Goal: Task Accomplishment & Management: Use online tool/utility

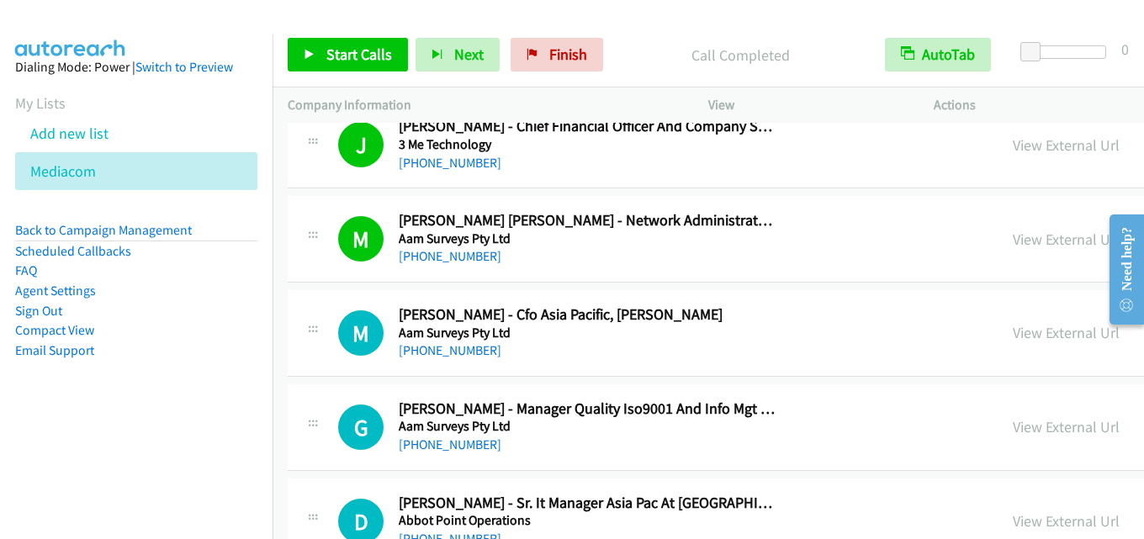
scroll to position [673, 0]
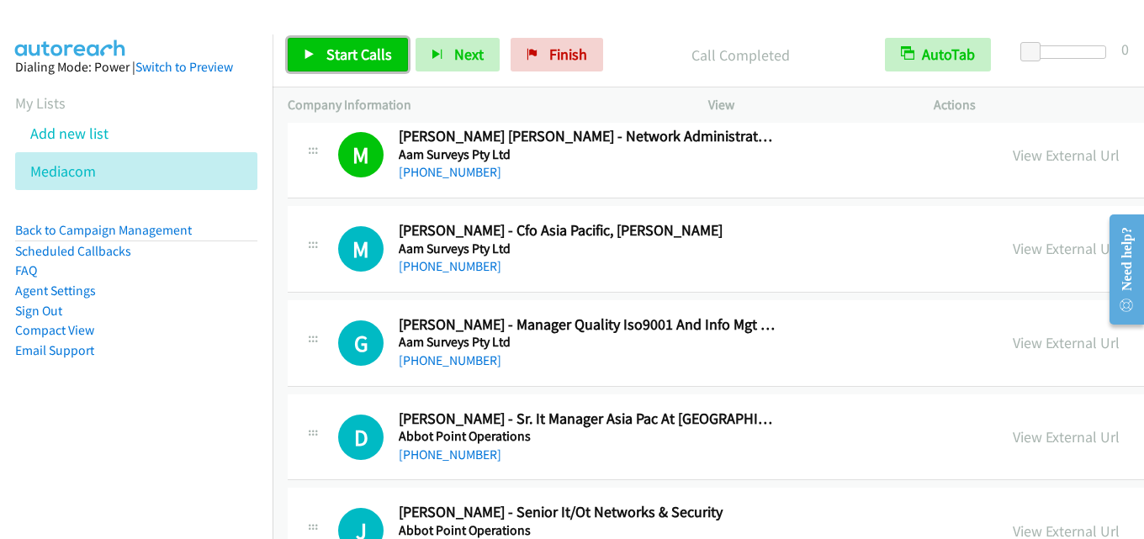
click at [358, 47] on span "Start Calls" at bounding box center [359, 54] width 66 height 19
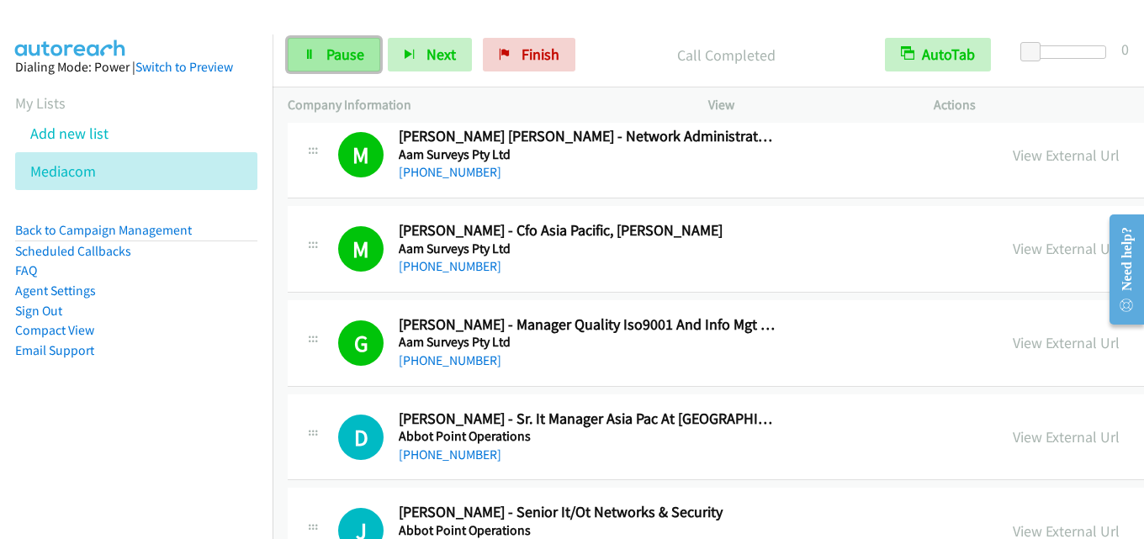
click at [326, 57] on span "Pause" at bounding box center [345, 54] width 38 height 19
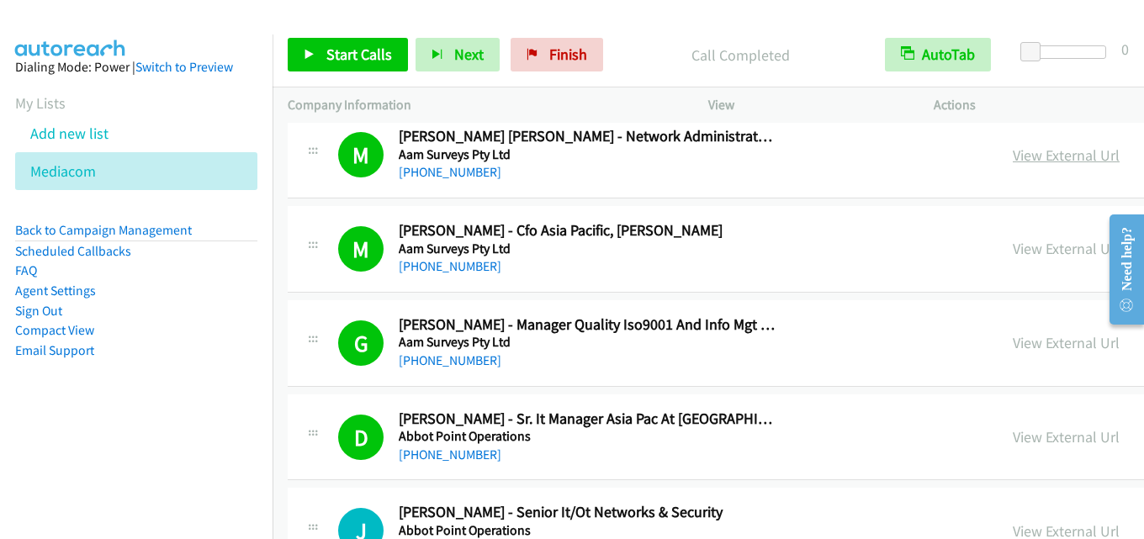
click at [1013, 159] on link "View External Url" at bounding box center [1066, 155] width 107 height 19
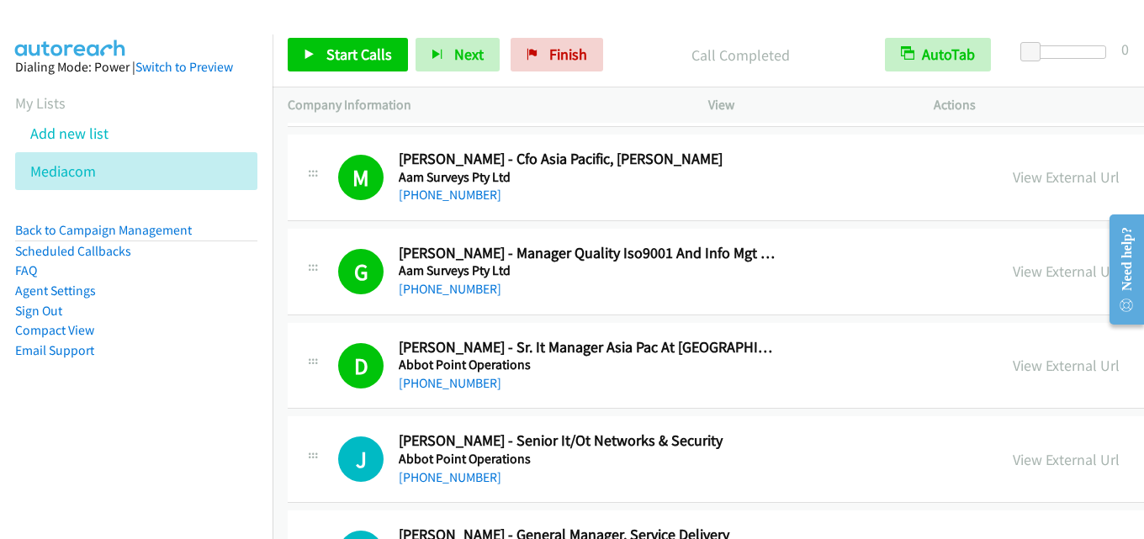
scroll to position [841, 0]
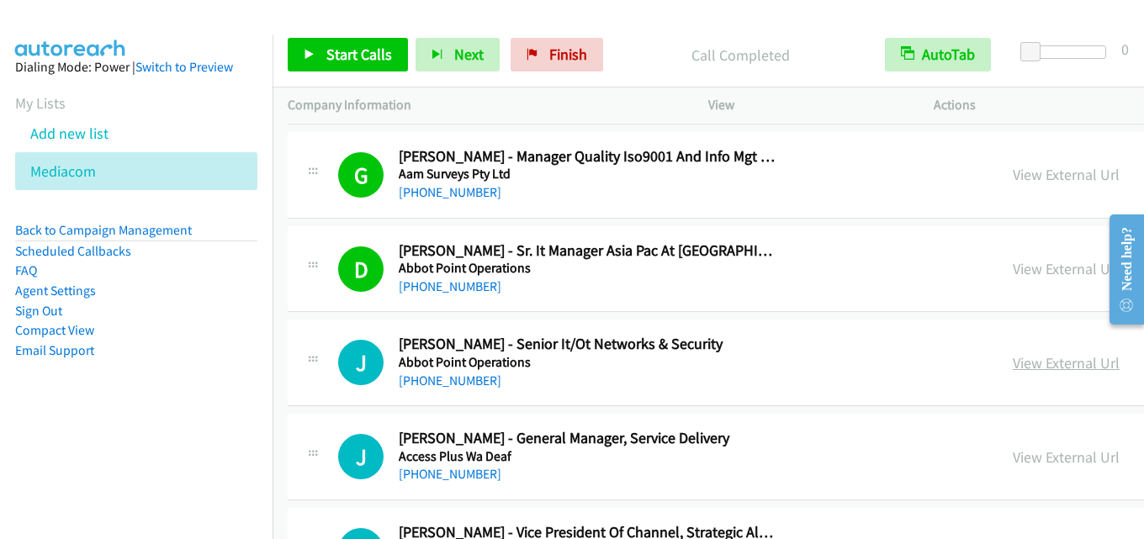
click at [1013, 365] on link "View External Url" at bounding box center [1066, 362] width 107 height 19
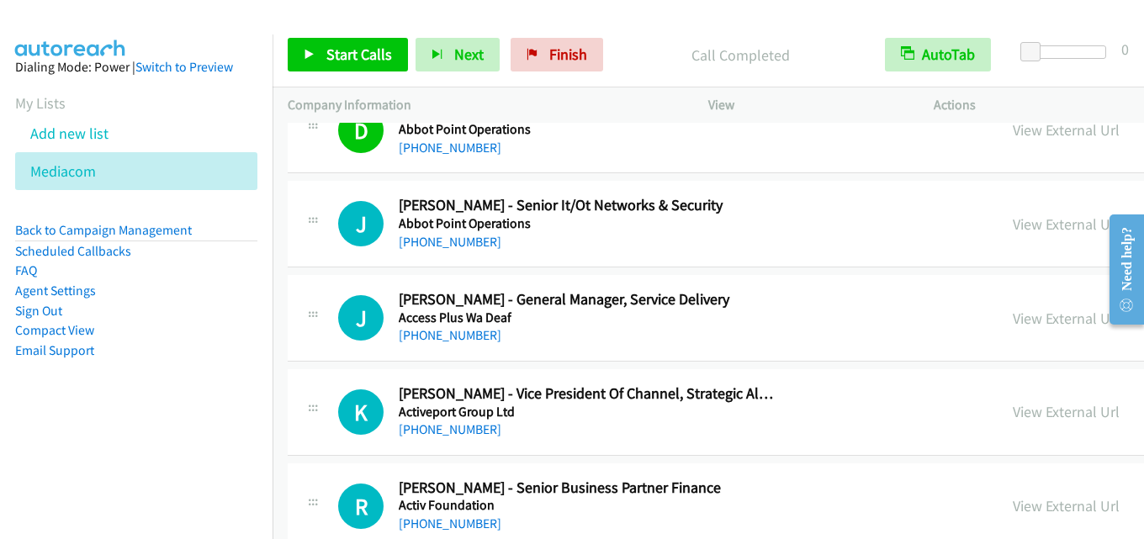
scroll to position [1010, 0]
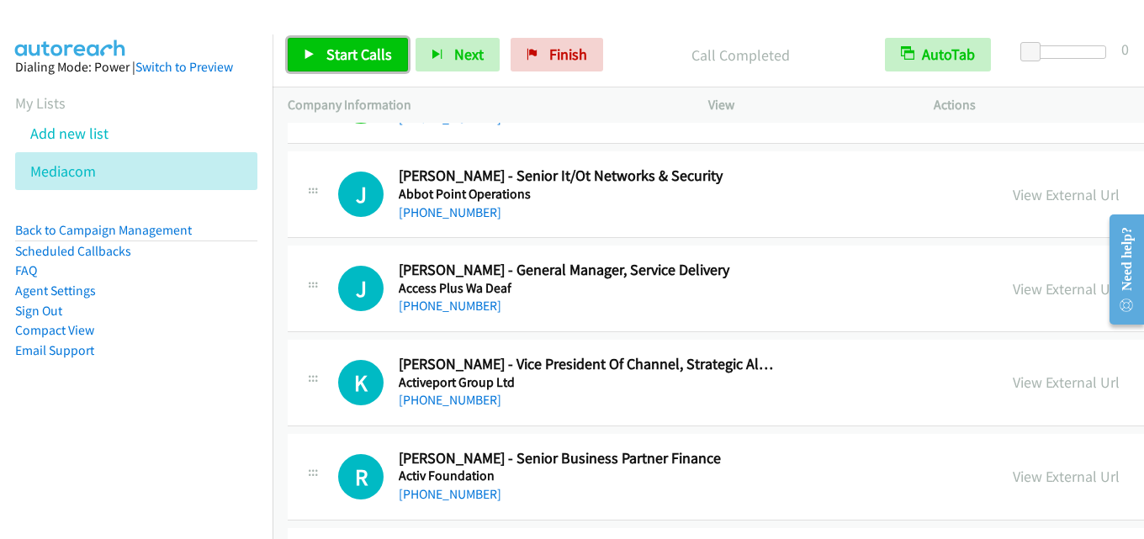
click at [362, 45] on span "Start Calls" at bounding box center [359, 54] width 66 height 19
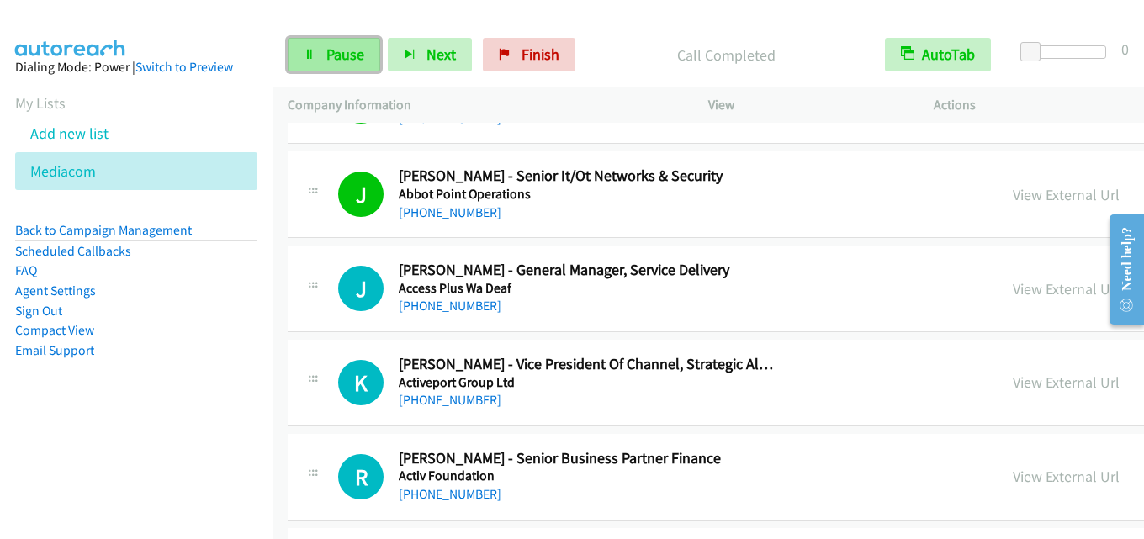
click at [359, 56] on span "Pause" at bounding box center [345, 54] width 38 height 19
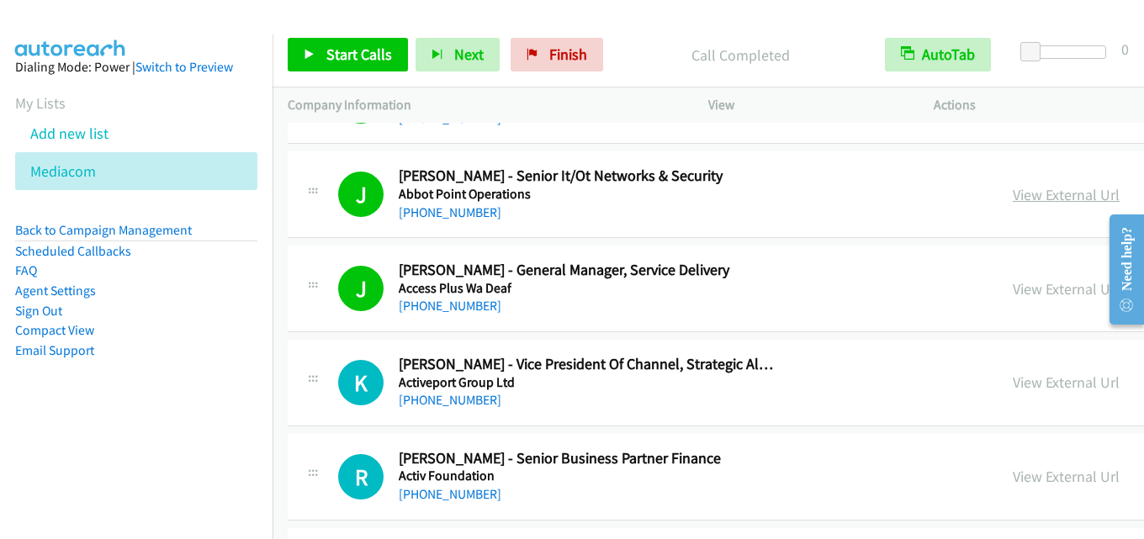
click at [1013, 190] on link "View External Url" at bounding box center [1066, 194] width 107 height 19
click at [355, 56] on span "Start Calls" at bounding box center [359, 54] width 66 height 19
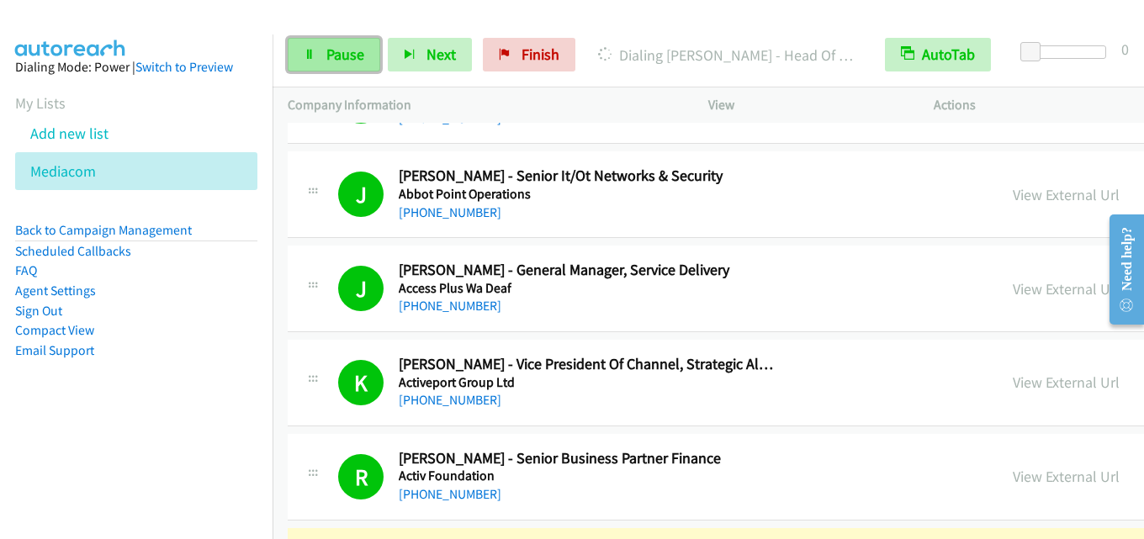
click at [341, 55] on span "Pause" at bounding box center [345, 54] width 38 height 19
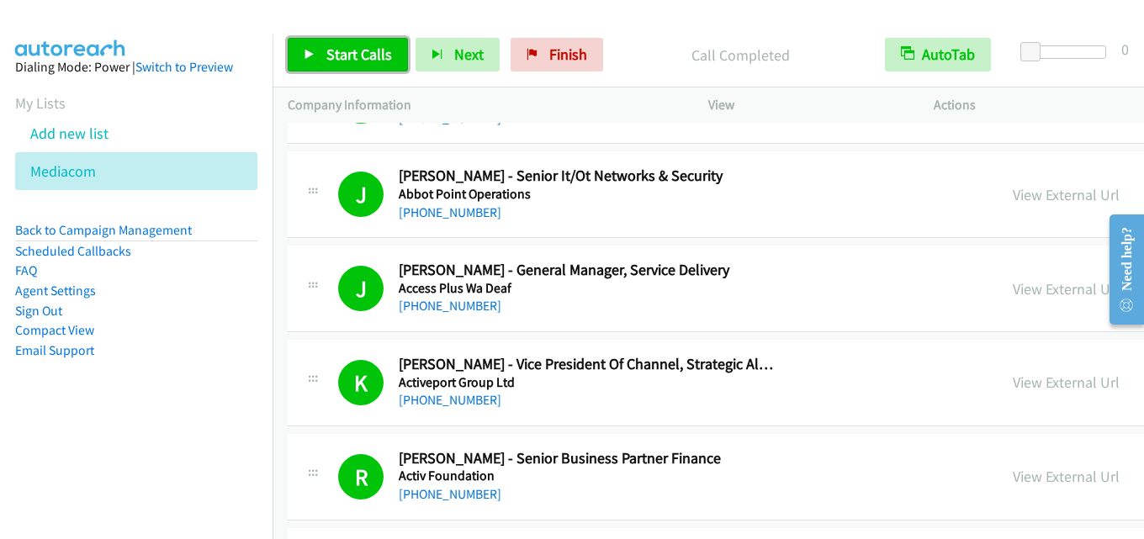
click at [358, 63] on span "Start Calls" at bounding box center [359, 54] width 66 height 19
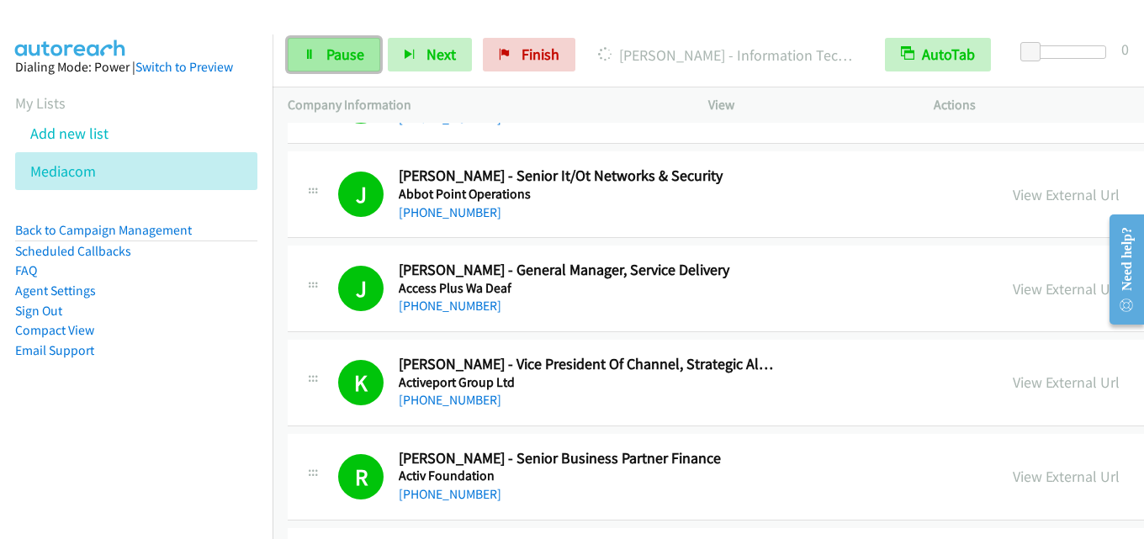
click at [347, 49] on span "Pause" at bounding box center [345, 54] width 38 height 19
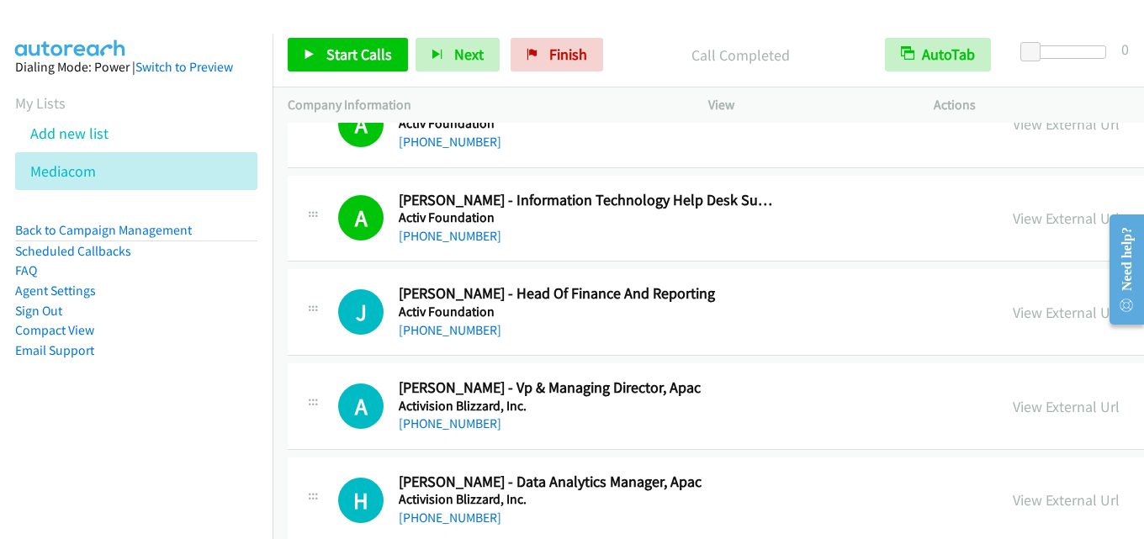
scroll to position [1430, 0]
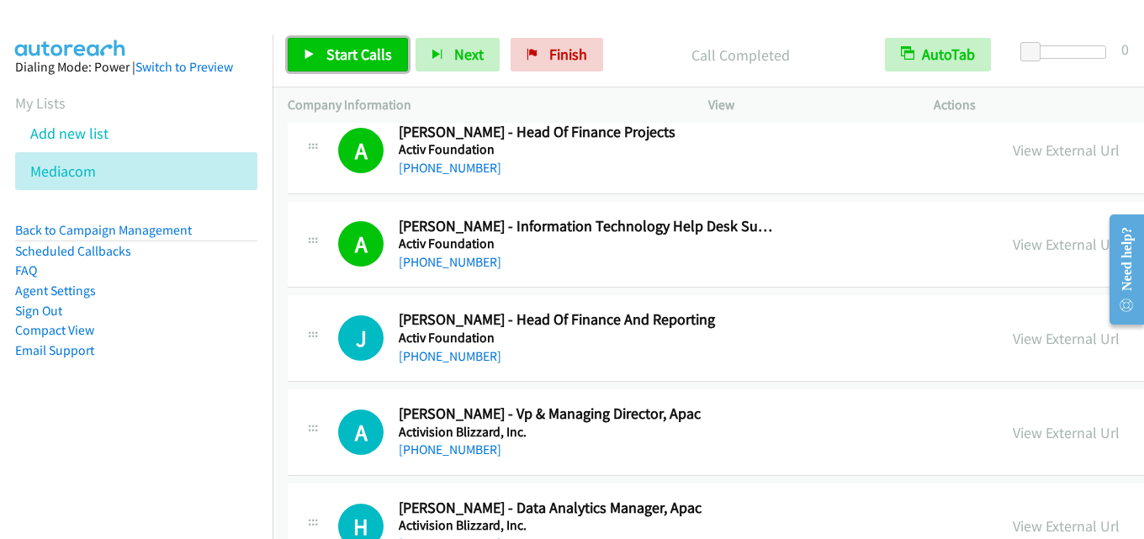
click at [352, 47] on span "Start Calls" at bounding box center [359, 54] width 66 height 19
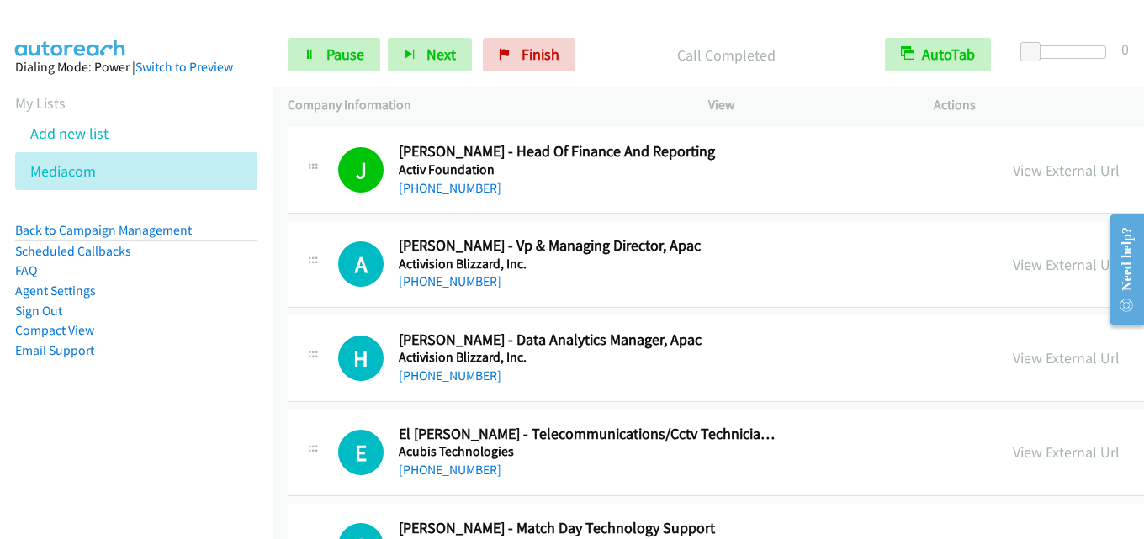
scroll to position [1683, 0]
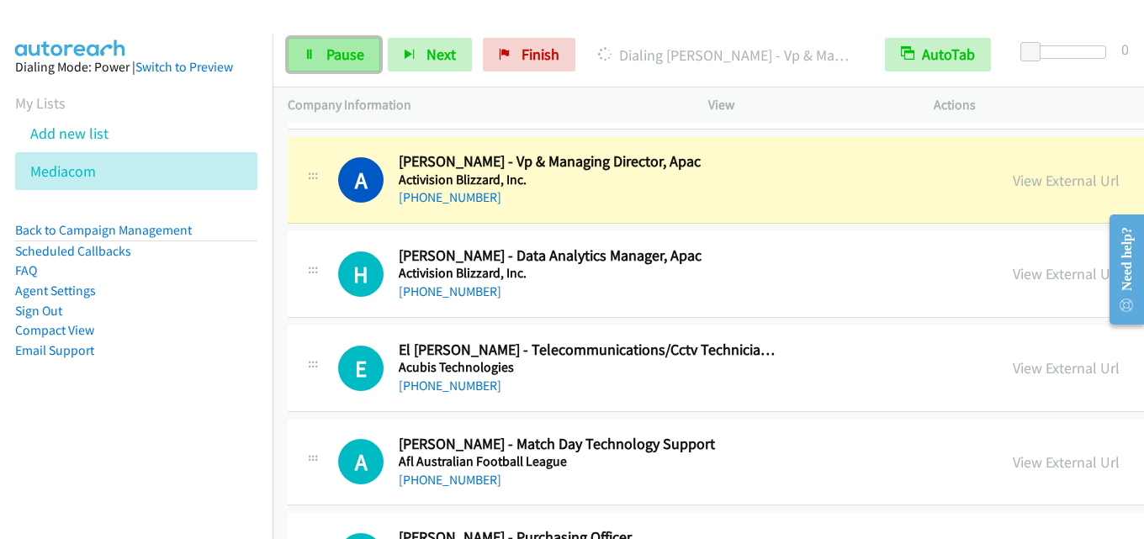
click at [353, 51] on span "Pause" at bounding box center [345, 54] width 38 height 19
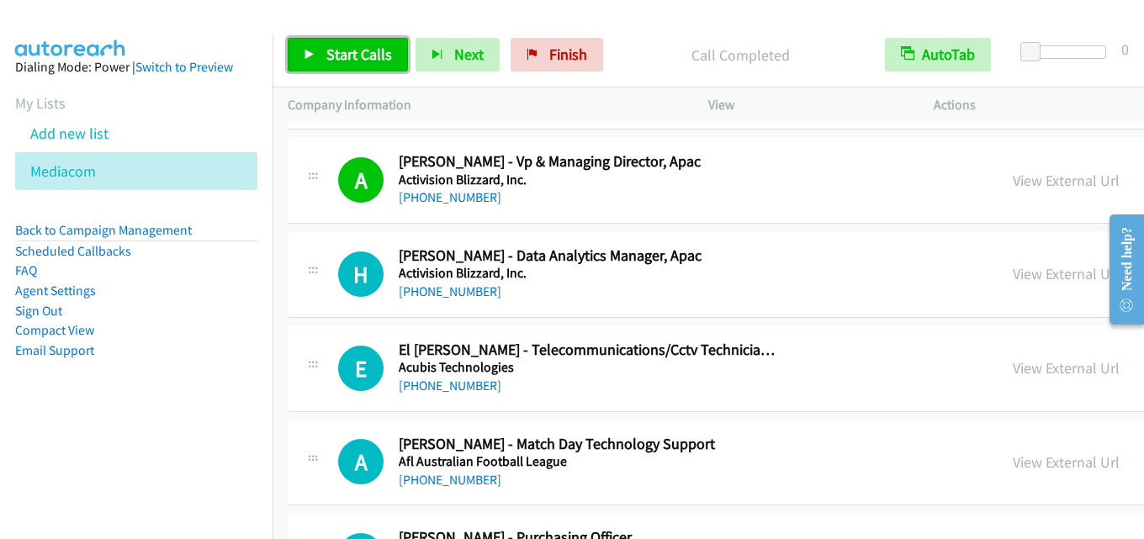
click at [357, 68] on link "Start Calls" at bounding box center [348, 55] width 120 height 34
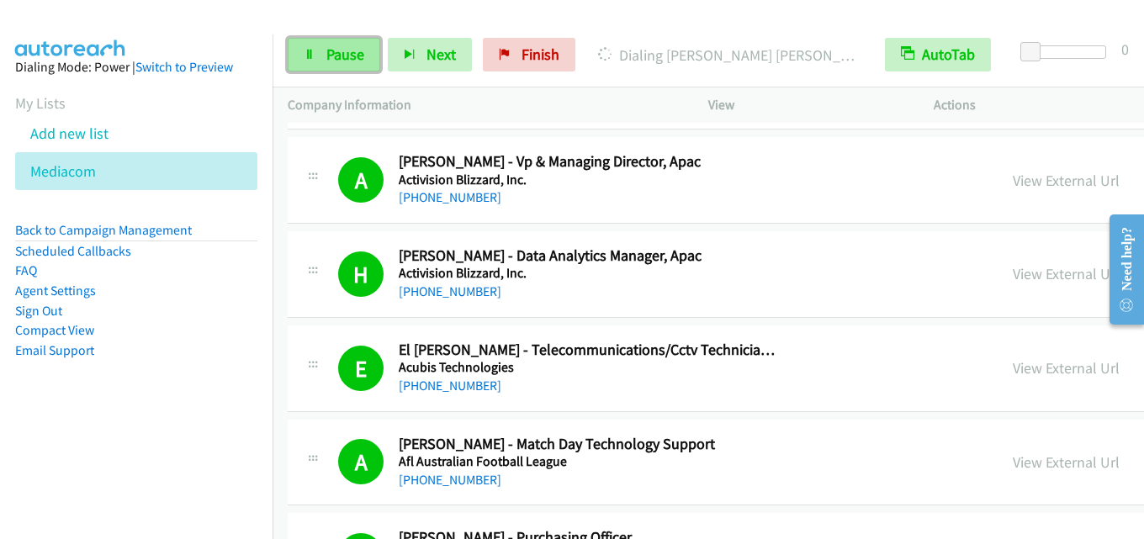
click at [330, 52] on span "Pause" at bounding box center [345, 54] width 38 height 19
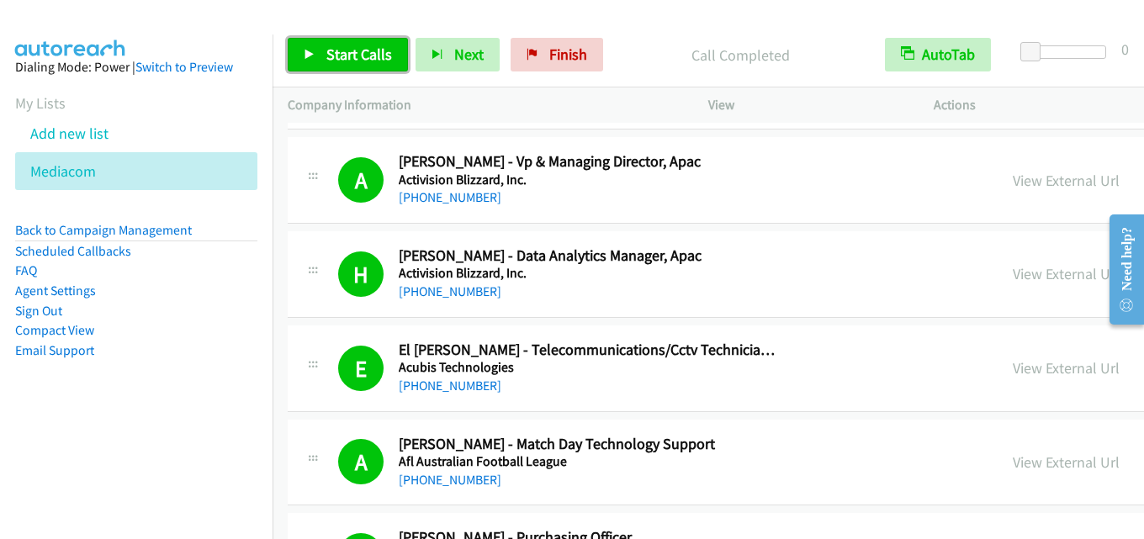
click at [360, 54] on span "Start Calls" at bounding box center [359, 54] width 66 height 19
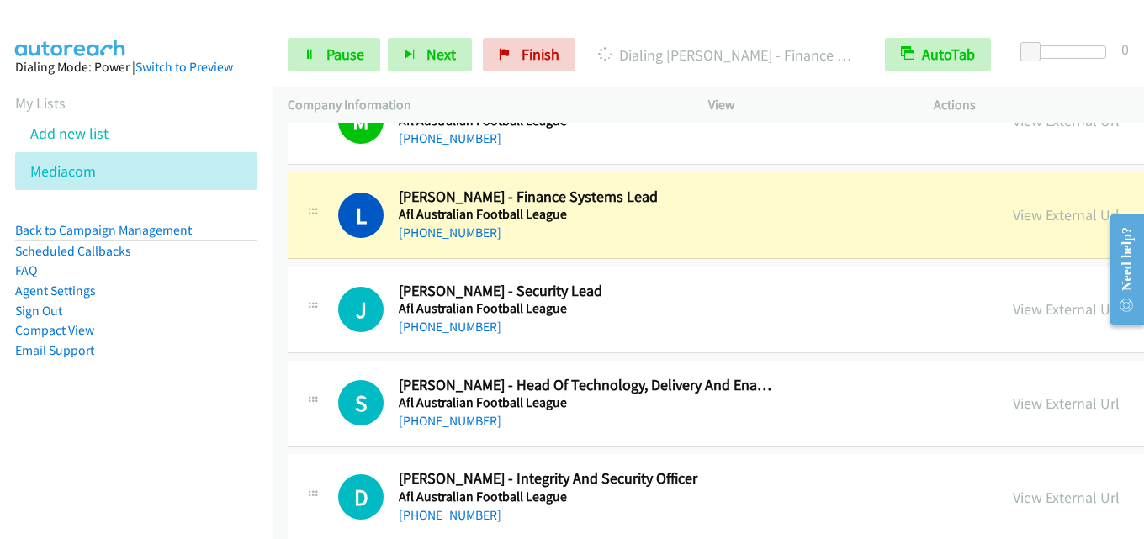
scroll to position [2861, 0]
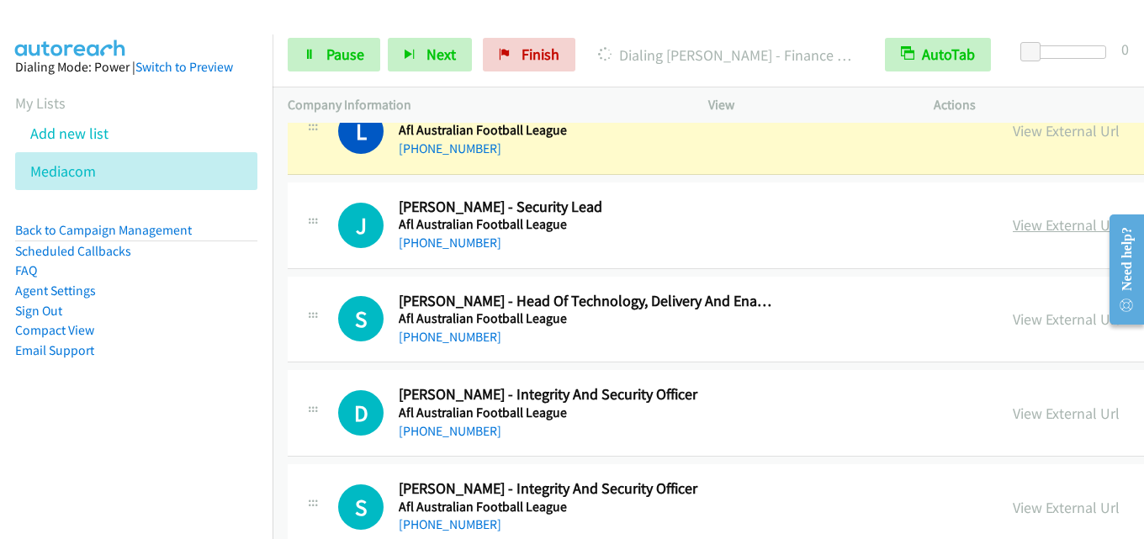
click at [1013, 232] on link "View External Url" at bounding box center [1066, 224] width 107 height 19
click at [362, 61] on span "Pause" at bounding box center [345, 54] width 38 height 19
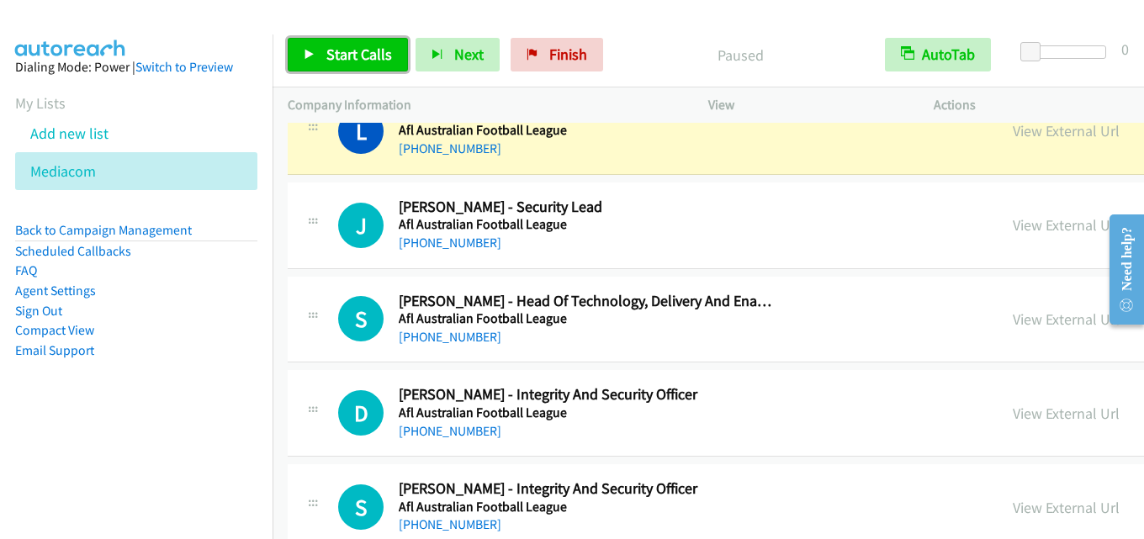
click at [369, 56] on span "Start Calls" at bounding box center [359, 54] width 66 height 19
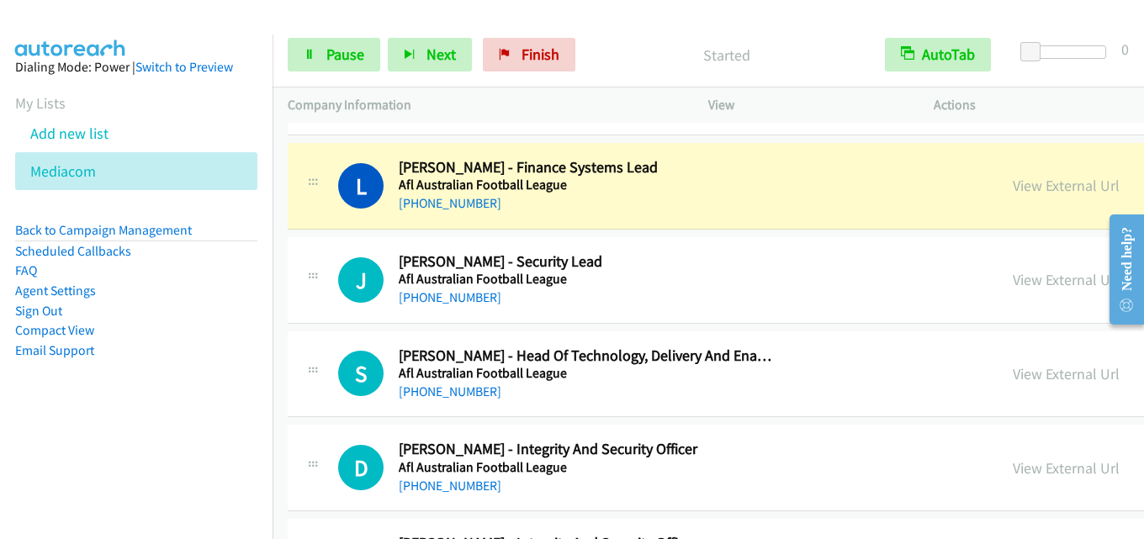
scroll to position [2777, 0]
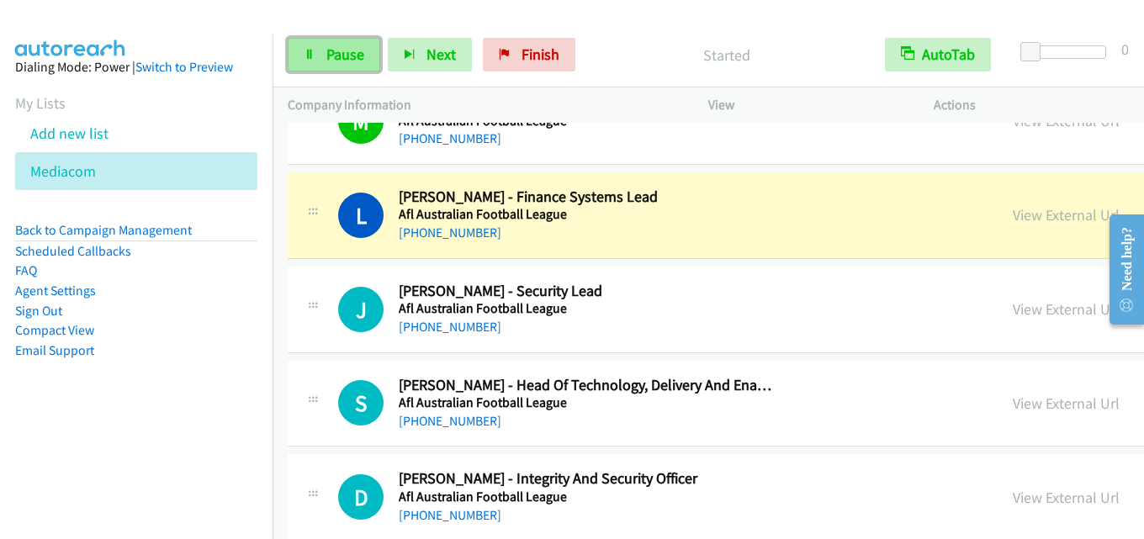
click at [342, 47] on span "Pause" at bounding box center [345, 54] width 38 height 19
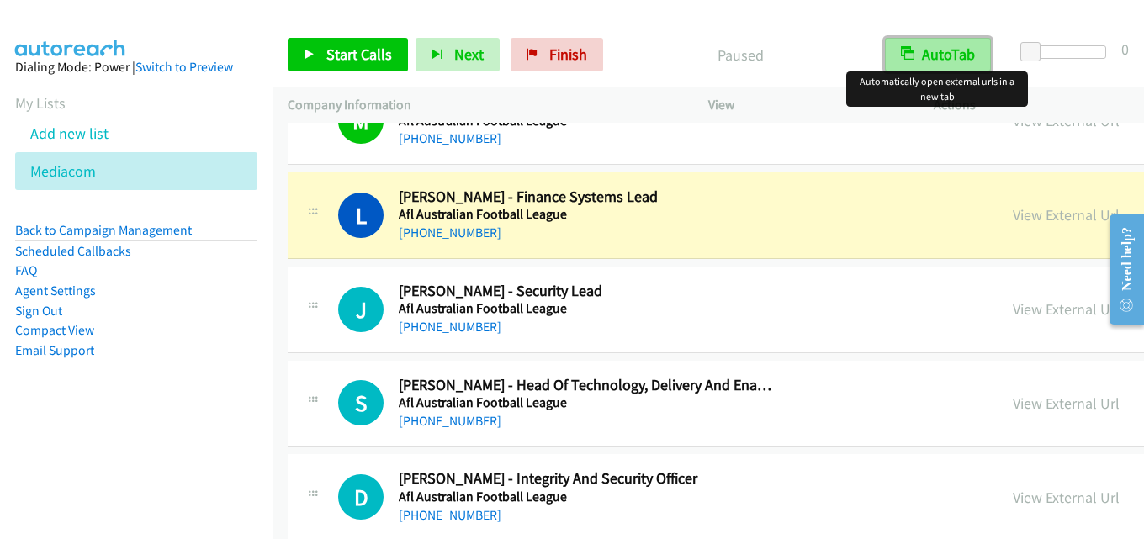
click at [943, 58] on button "AutoTab" at bounding box center [938, 55] width 106 height 34
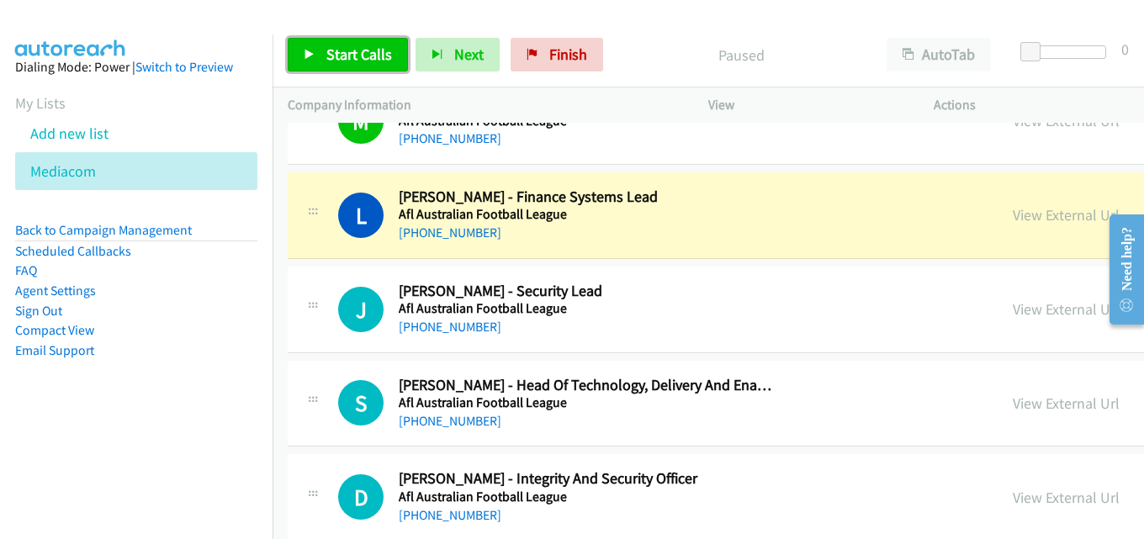
click at [370, 56] on span "Start Calls" at bounding box center [359, 54] width 66 height 19
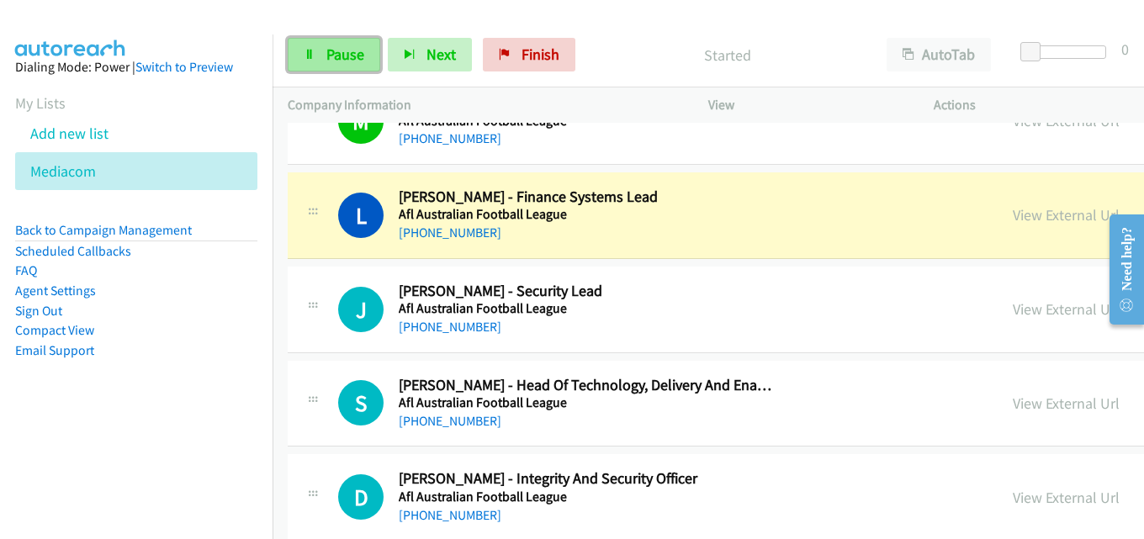
click at [349, 50] on span "Pause" at bounding box center [345, 54] width 38 height 19
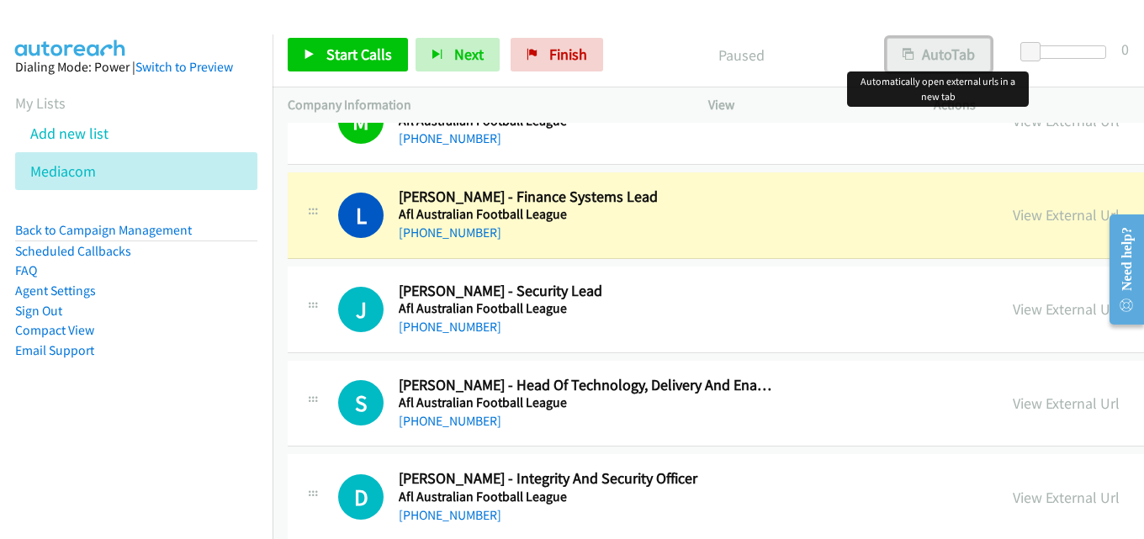
click at [899, 48] on button "AutoTab" at bounding box center [939, 55] width 104 height 34
click at [347, 48] on span "Start Calls" at bounding box center [359, 54] width 66 height 19
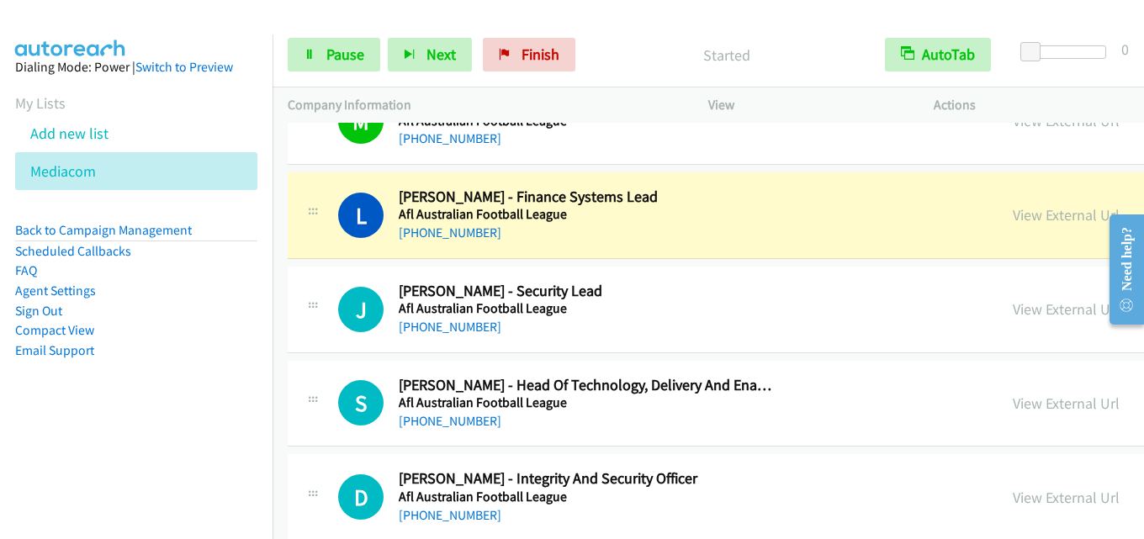
click at [309, 77] on div "Start Calls Pause Next Finish Started AutoTab AutoTab 0" at bounding box center [709, 55] width 872 height 65
click at [310, 67] on link "Pause" at bounding box center [334, 55] width 93 height 34
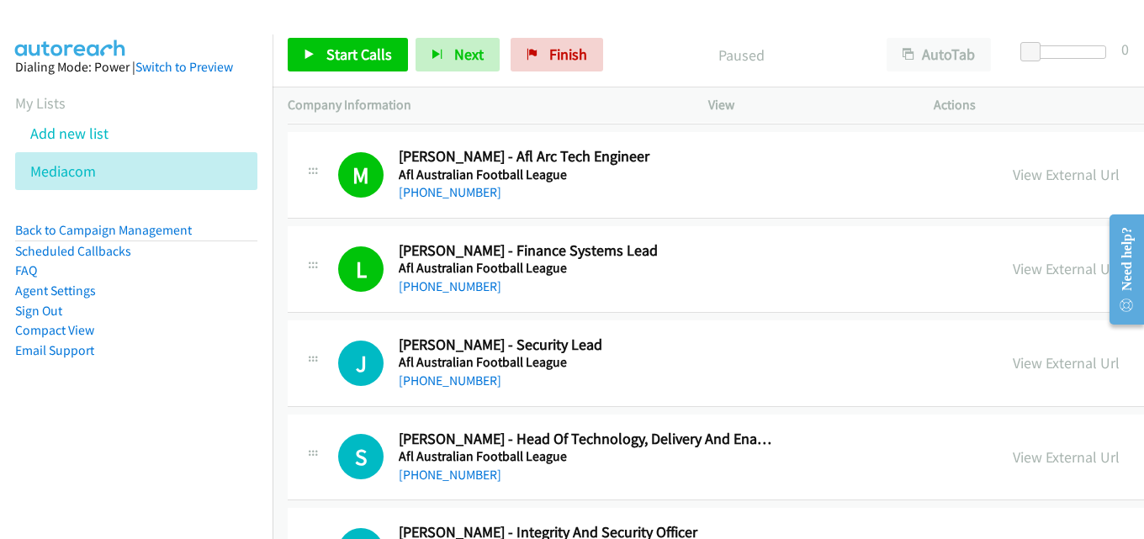
scroll to position [3029, 0]
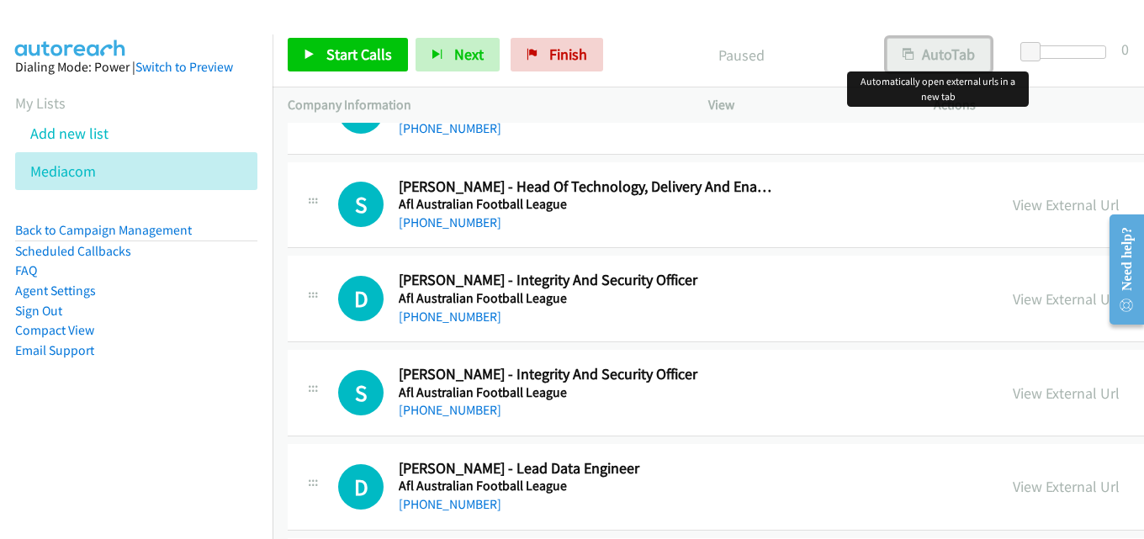
click at [914, 54] on button "AutoTab" at bounding box center [939, 55] width 104 height 34
click at [374, 57] on span "Start Calls" at bounding box center [359, 54] width 66 height 19
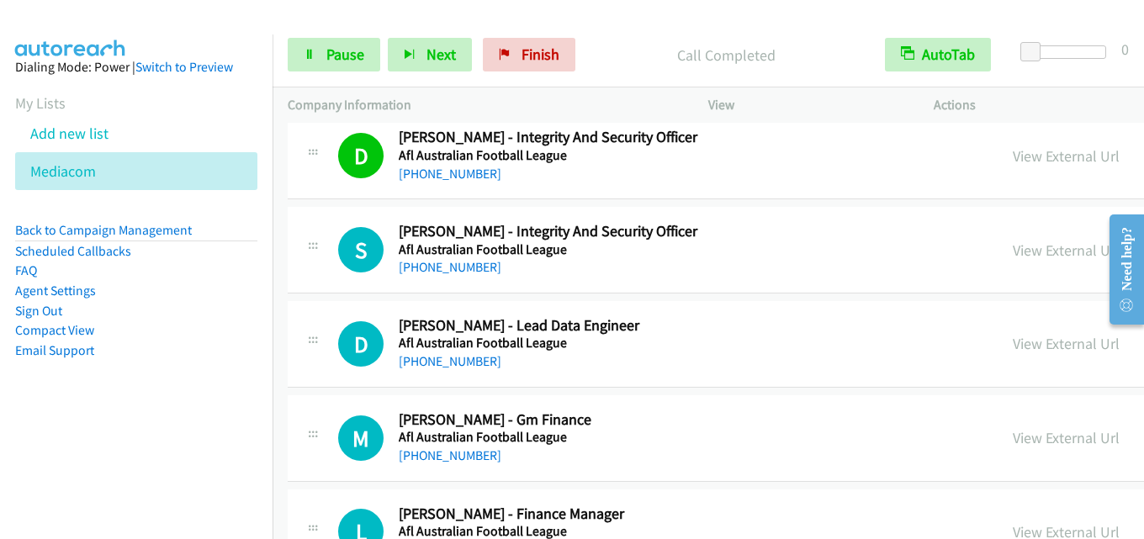
scroll to position [3198, 0]
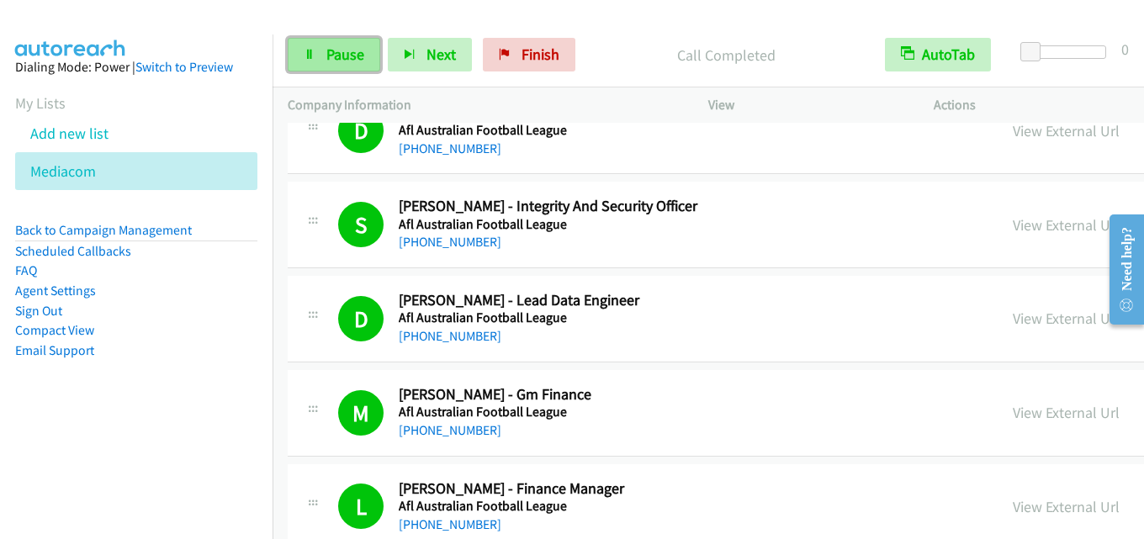
click at [352, 45] on span "Pause" at bounding box center [345, 54] width 38 height 19
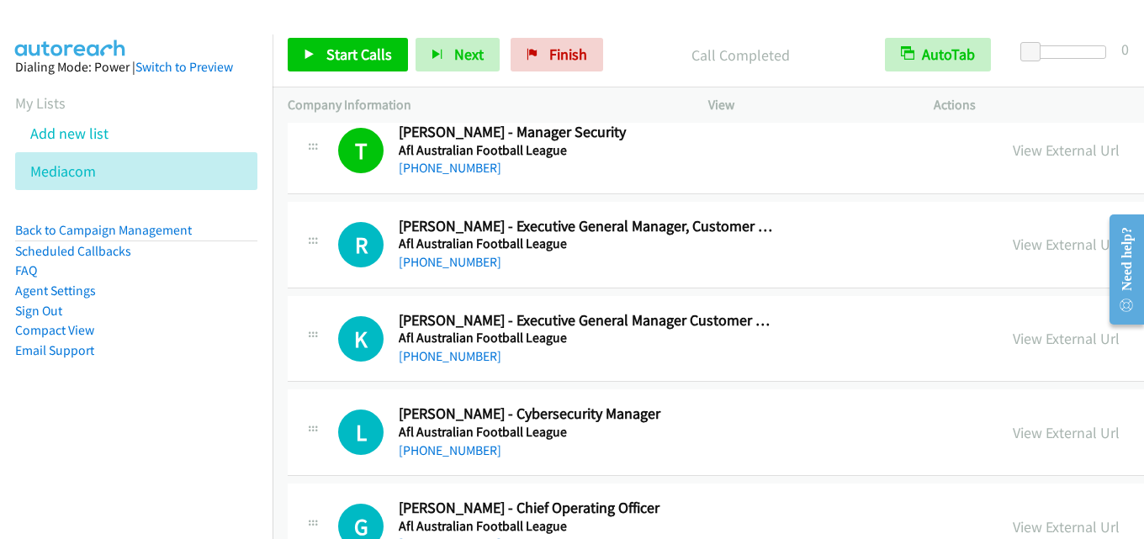
scroll to position [3871, 0]
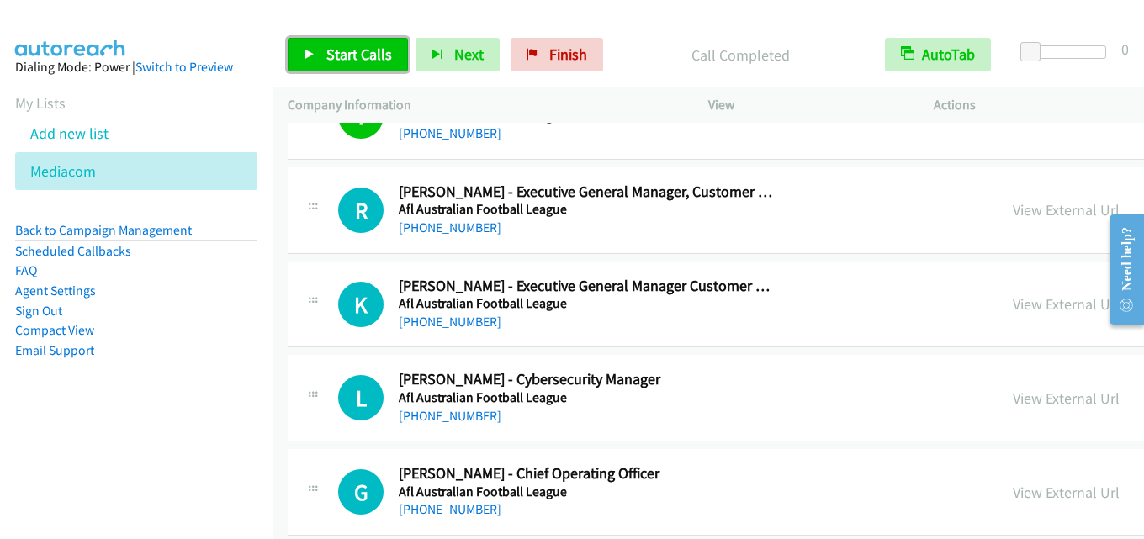
click at [347, 55] on span "Start Calls" at bounding box center [359, 54] width 66 height 19
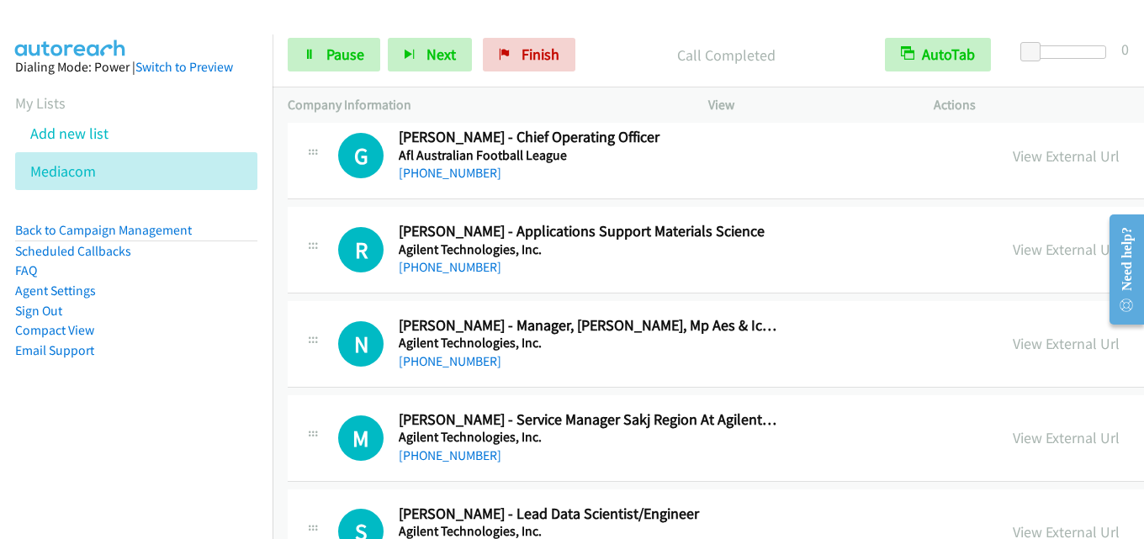
scroll to position [4123, 0]
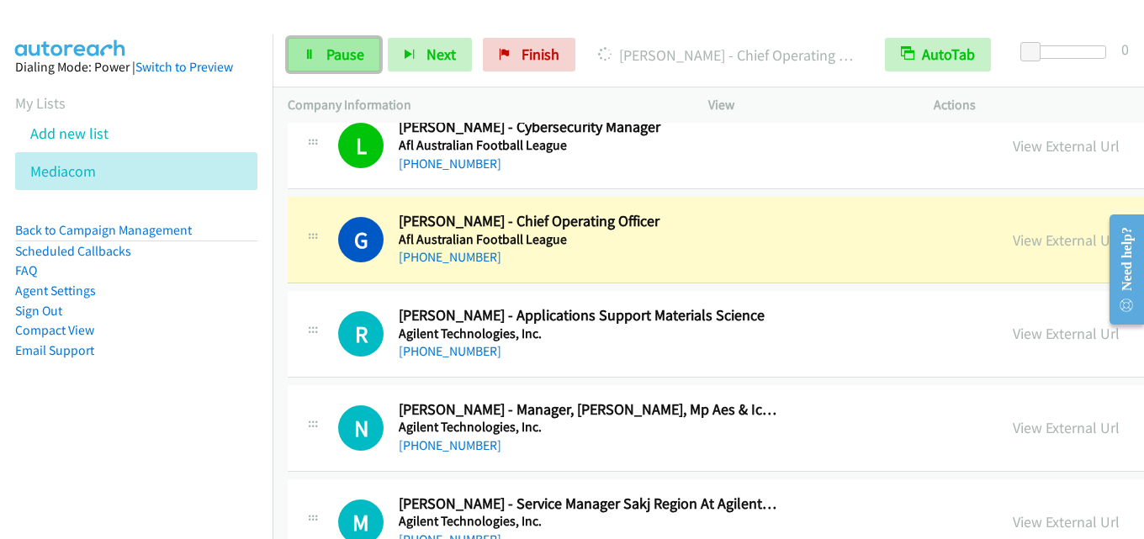
click at [340, 41] on link "Pause" at bounding box center [334, 55] width 93 height 34
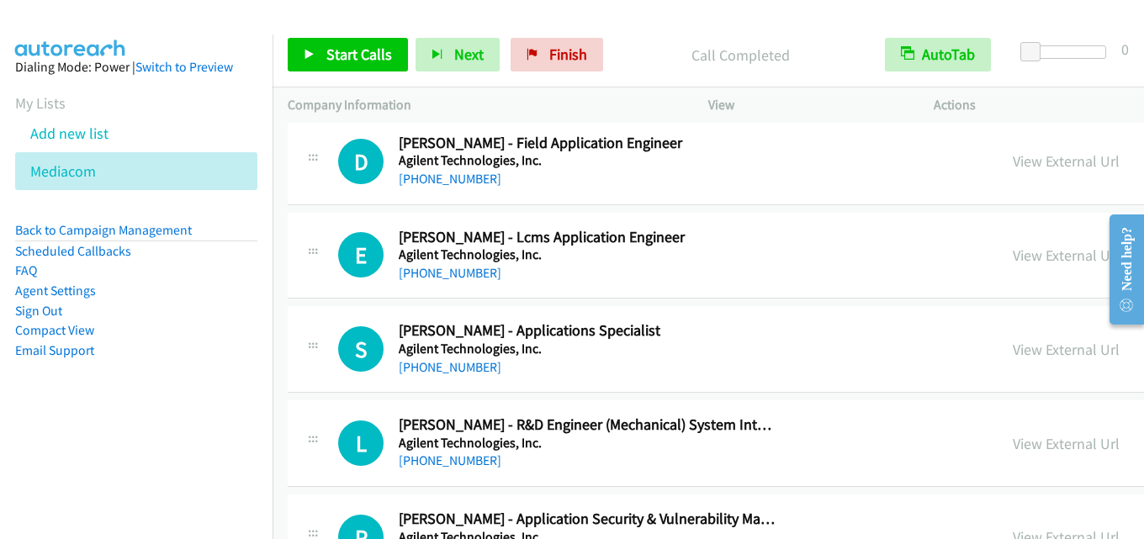
scroll to position [4965, 0]
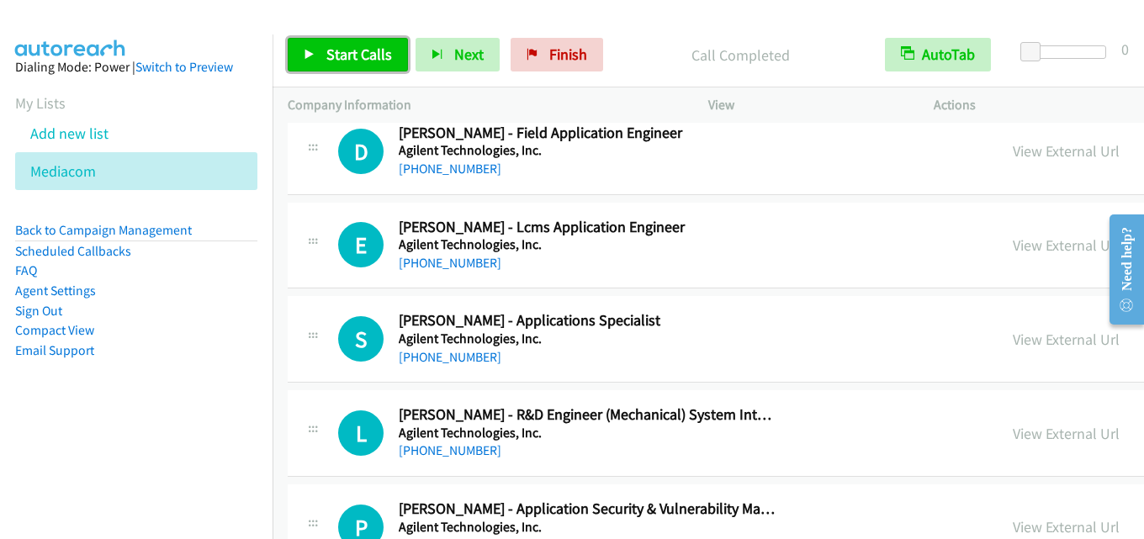
click at [336, 66] on link "Start Calls" at bounding box center [348, 55] width 120 height 34
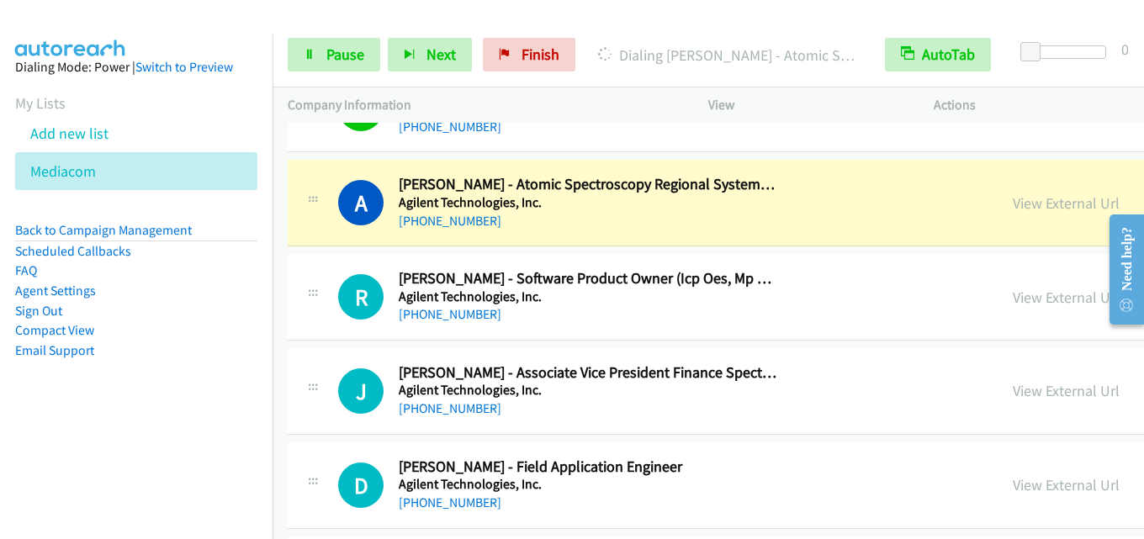
scroll to position [4628, 0]
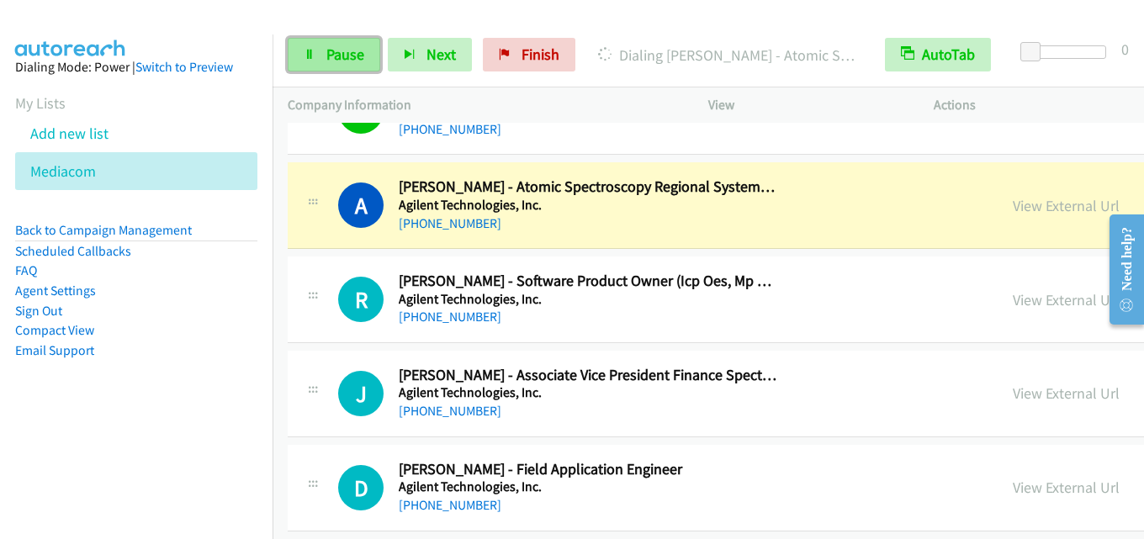
click at [347, 65] on link "Pause" at bounding box center [334, 55] width 93 height 34
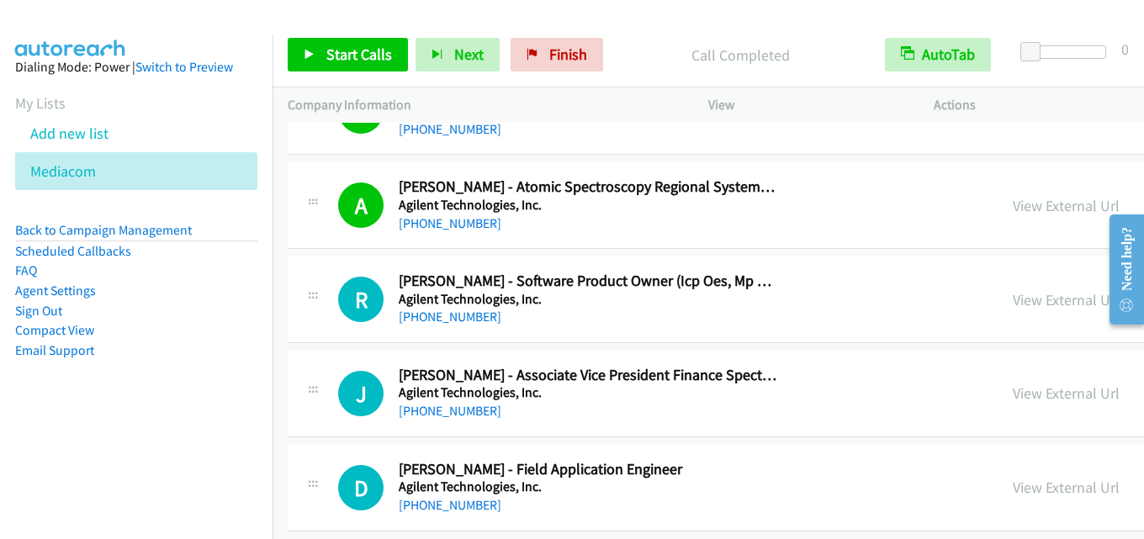
click at [380, 36] on div "Start Calls Pause Next Finish Call Completed AutoTab AutoTab 0" at bounding box center [709, 55] width 872 height 65
click at [370, 39] on link "Start Calls" at bounding box center [348, 55] width 120 height 34
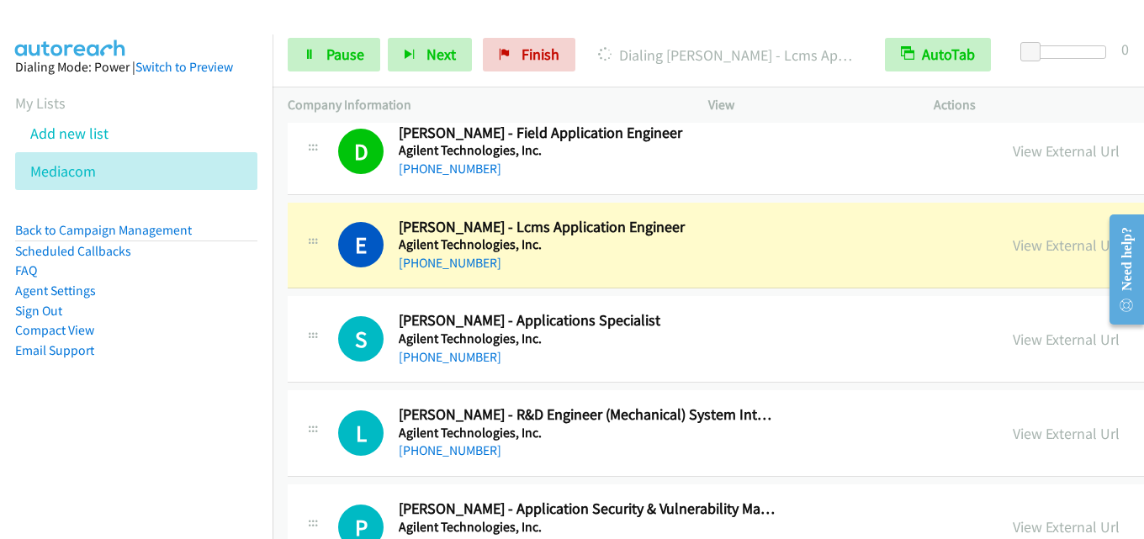
scroll to position [5049, 0]
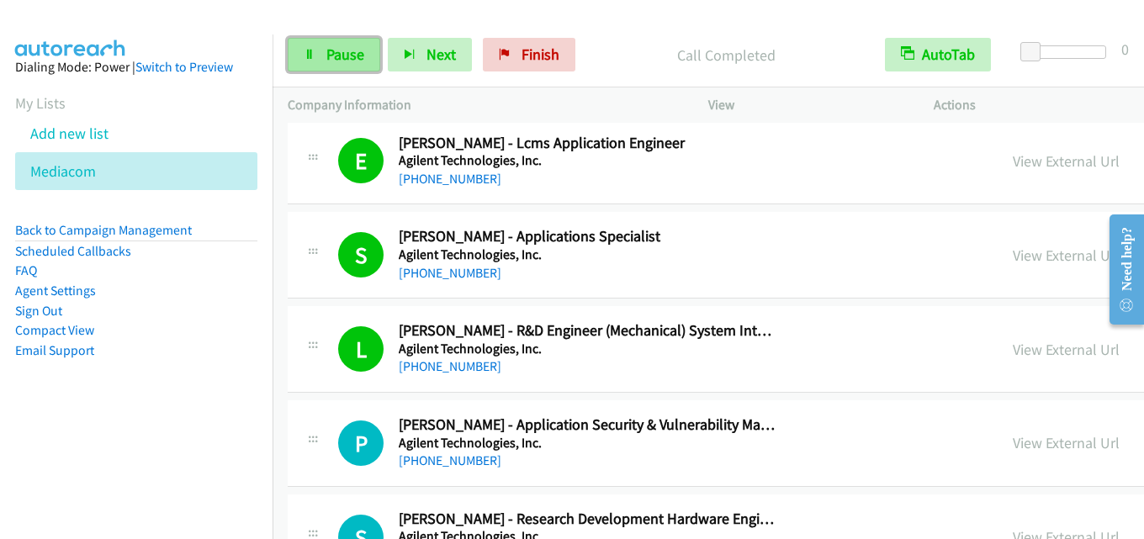
click at [342, 47] on span "Pause" at bounding box center [345, 54] width 38 height 19
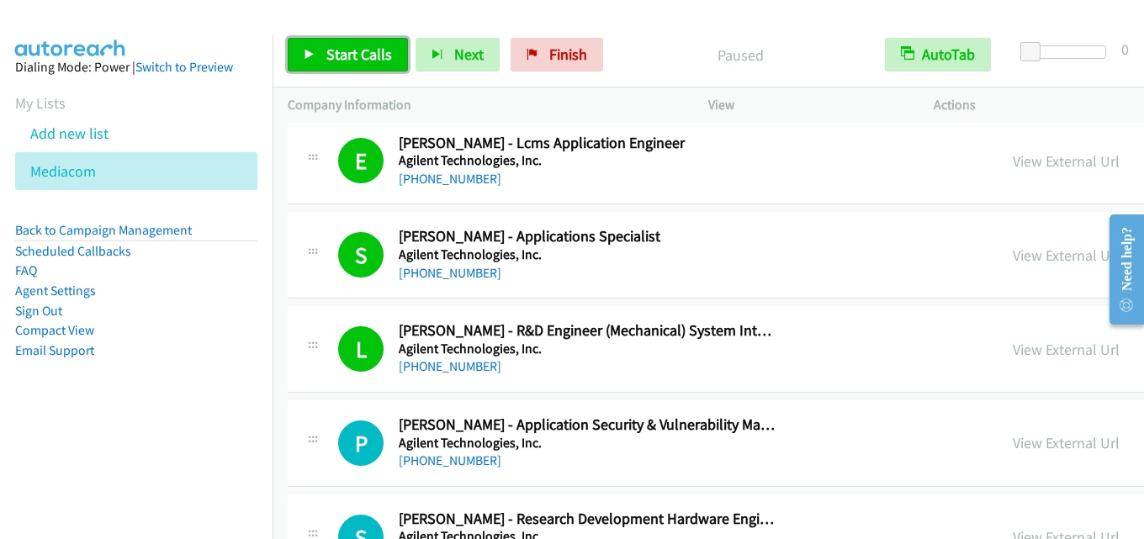
click at [373, 54] on span "Start Calls" at bounding box center [359, 54] width 66 height 19
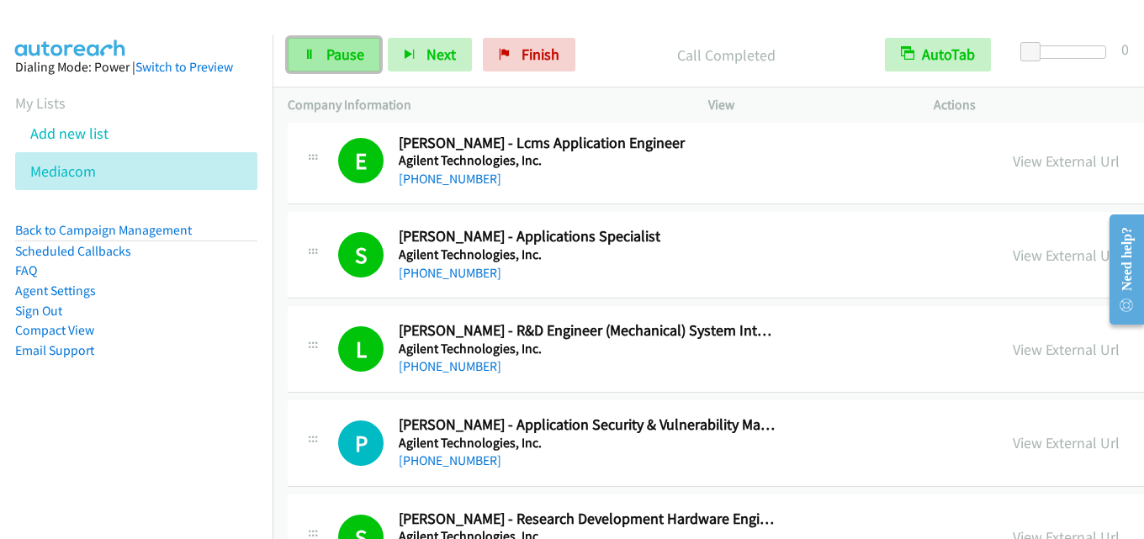
click at [363, 53] on span "Pause" at bounding box center [345, 54] width 38 height 19
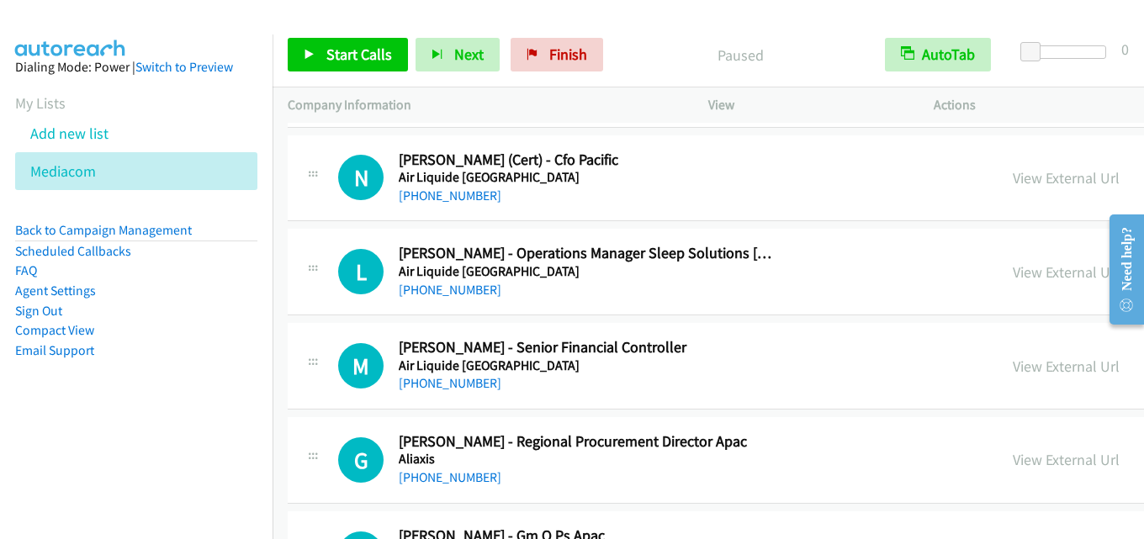
scroll to position [5554, 0]
